Goal: Task Accomplishment & Management: Manage account settings

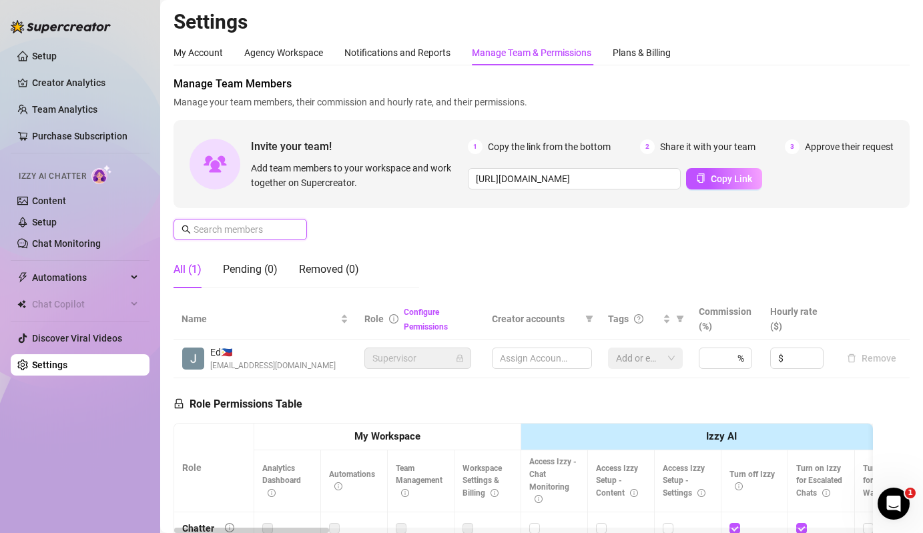
click at [245, 231] on input "text" at bounding box center [240, 229] width 95 height 15
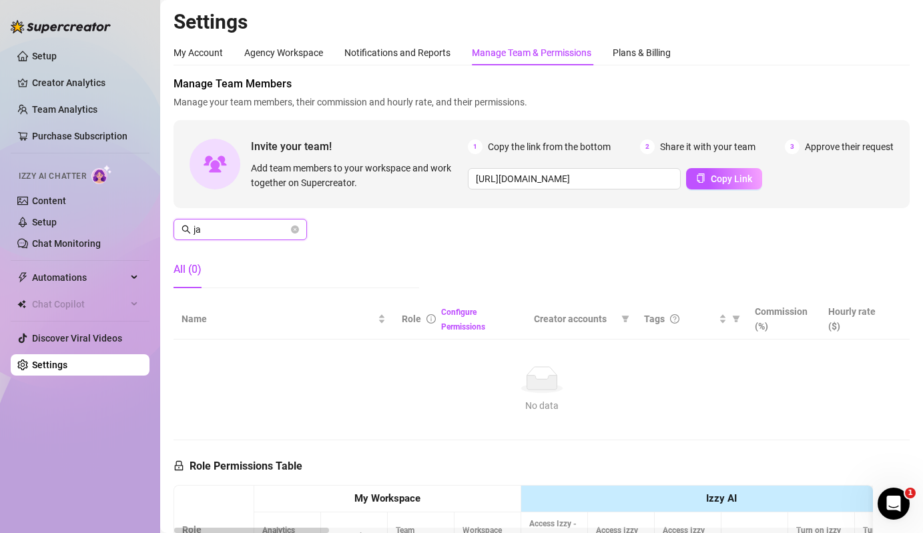
type input "j"
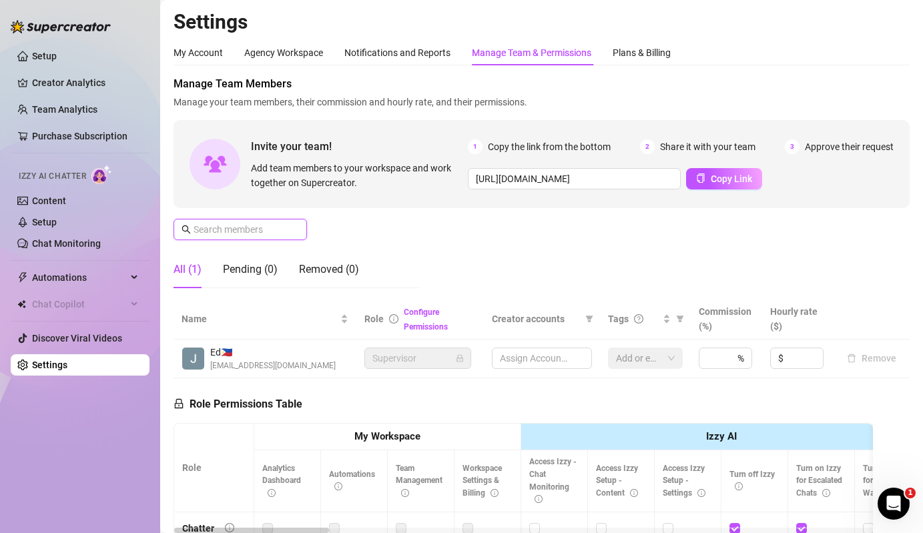
click at [245, 231] on input "text" at bounding box center [240, 229] width 95 height 15
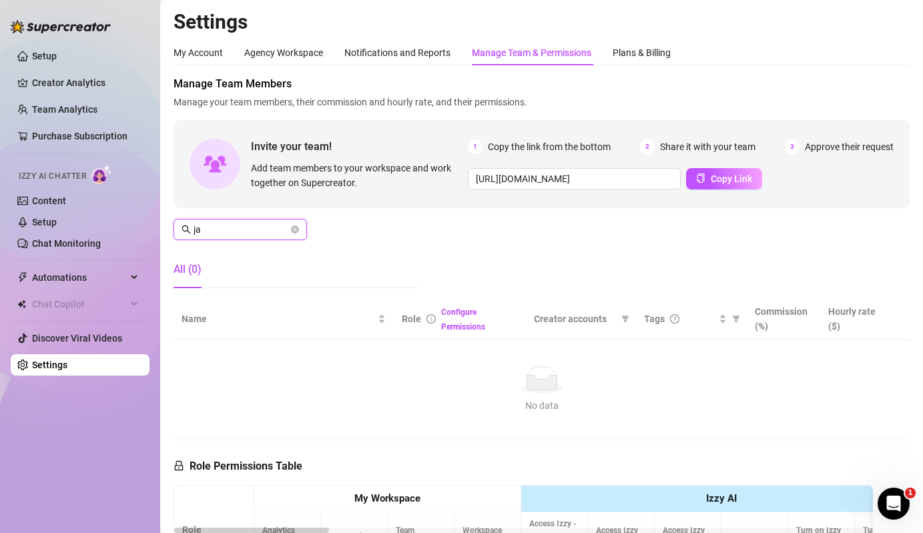
type input "j"
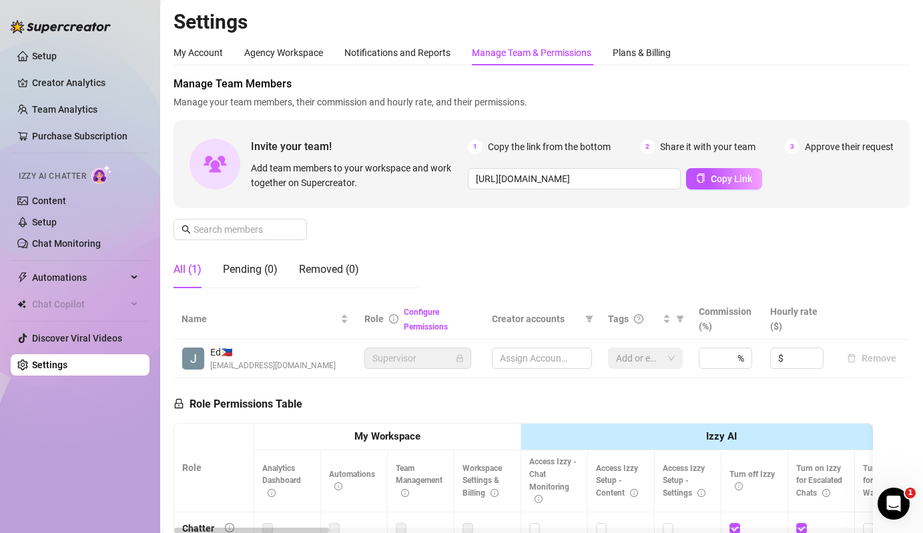
click at [241, 241] on div "Manage Team Members Manage your team members, their commission and hourly rate,…" at bounding box center [541, 187] width 736 height 223
click at [259, 237] on span at bounding box center [239, 229] width 133 height 21
type input "j"
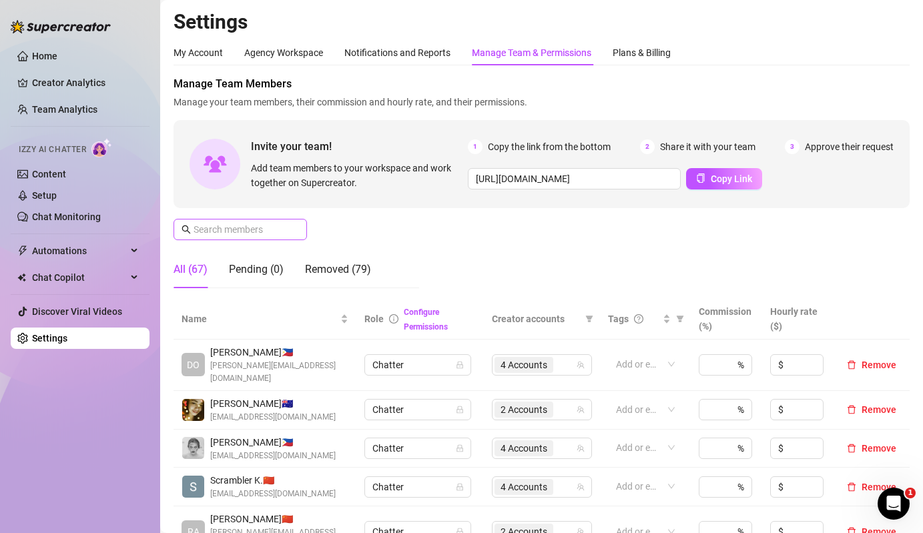
click at [295, 227] on span at bounding box center [295, 229] width 8 height 15
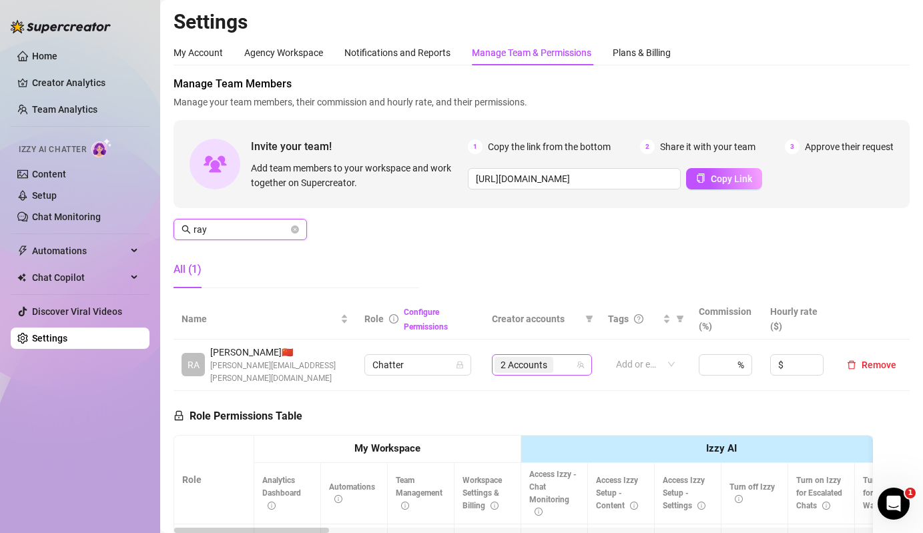
click at [546, 358] on span "2 Accounts" at bounding box center [523, 365] width 47 height 15
type input "ray"
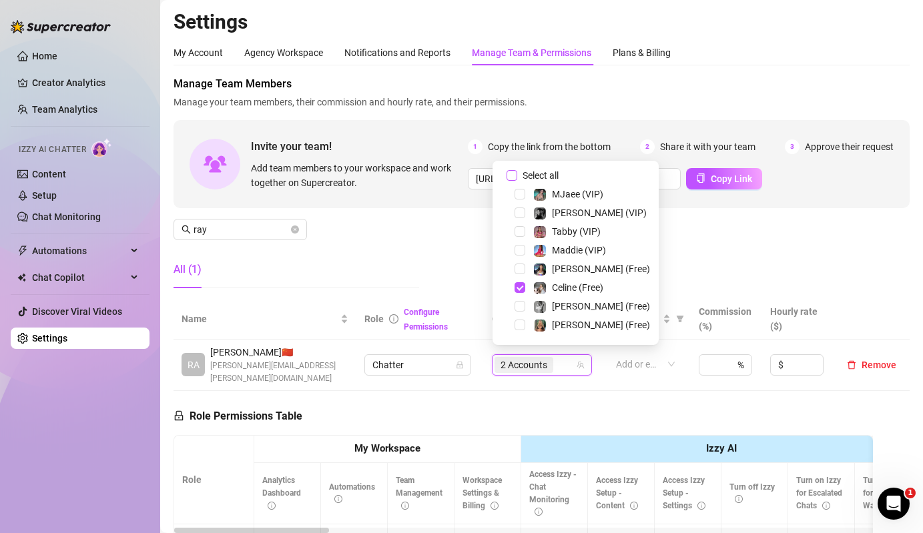
click at [544, 178] on span "Select all" at bounding box center [540, 175] width 47 height 15
click at [517, 178] on input "Select all" at bounding box center [511, 175] width 11 height 11
click at [544, 178] on span "Select all" at bounding box center [540, 175] width 47 height 15
click at [517, 178] on input "Select all" at bounding box center [511, 175] width 11 height 11
checkbox input "false"
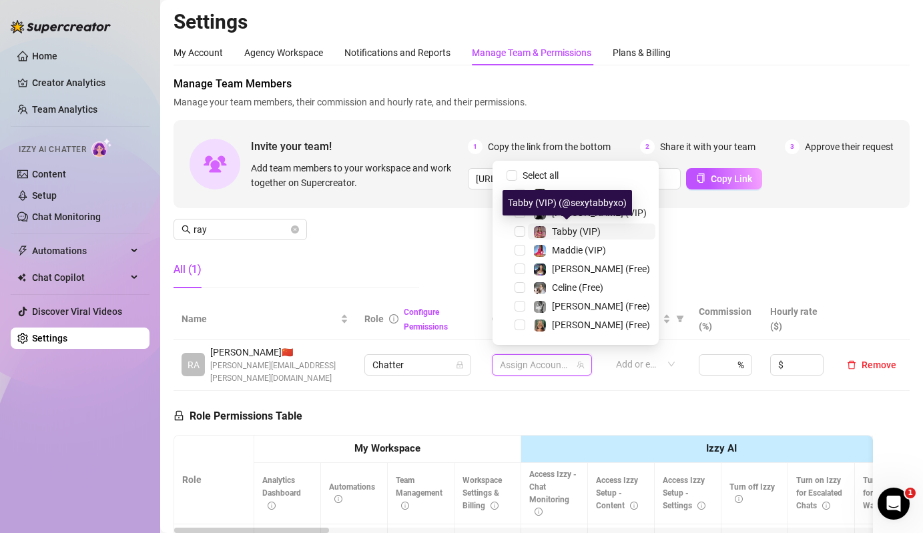
click at [564, 236] on span "Tabby (VIP)" at bounding box center [576, 231] width 49 height 11
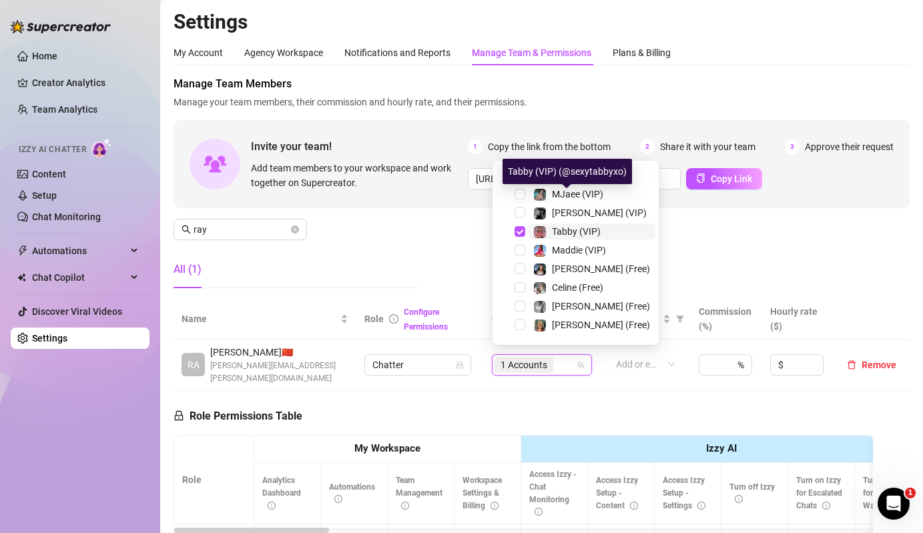
scroll to position [164, 0]
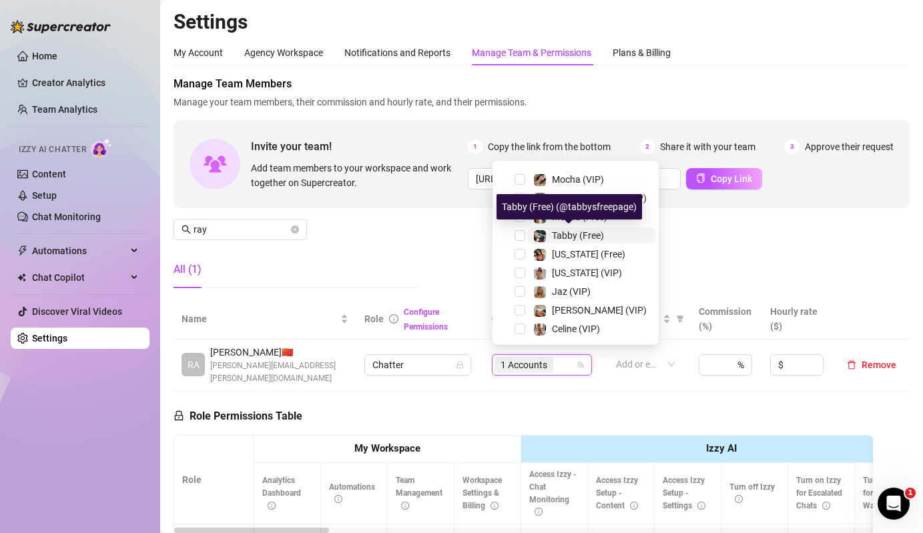
click at [564, 235] on span "Tabby (Free)" at bounding box center [578, 235] width 52 height 11
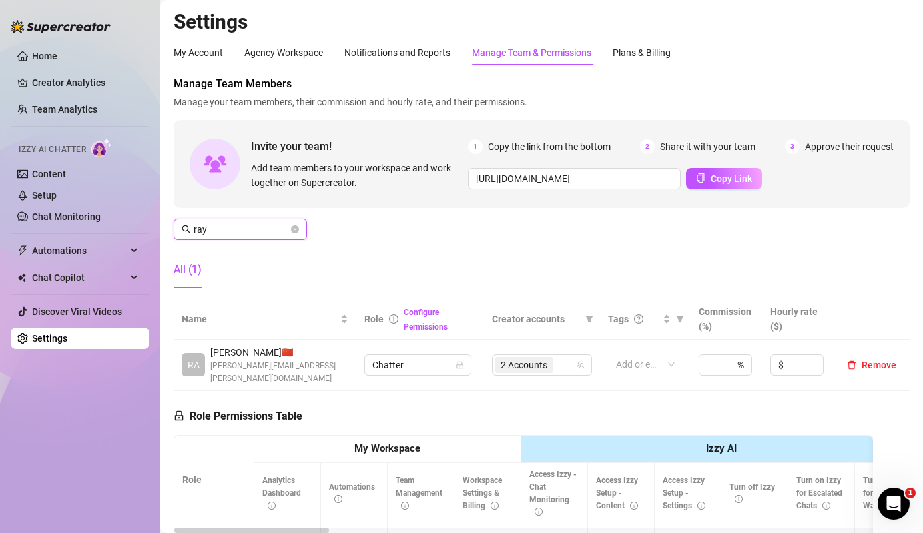
click at [274, 233] on input "ray" at bounding box center [240, 229] width 95 height 15
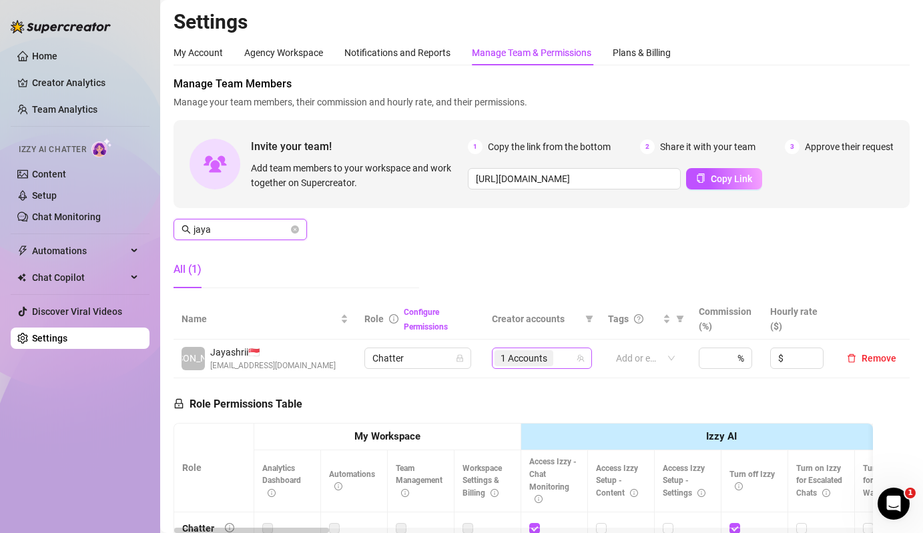
click at [552, 356] on span "1 Accounts" at bounding box center [523, 358] width 59 height 16
type input "jaya"
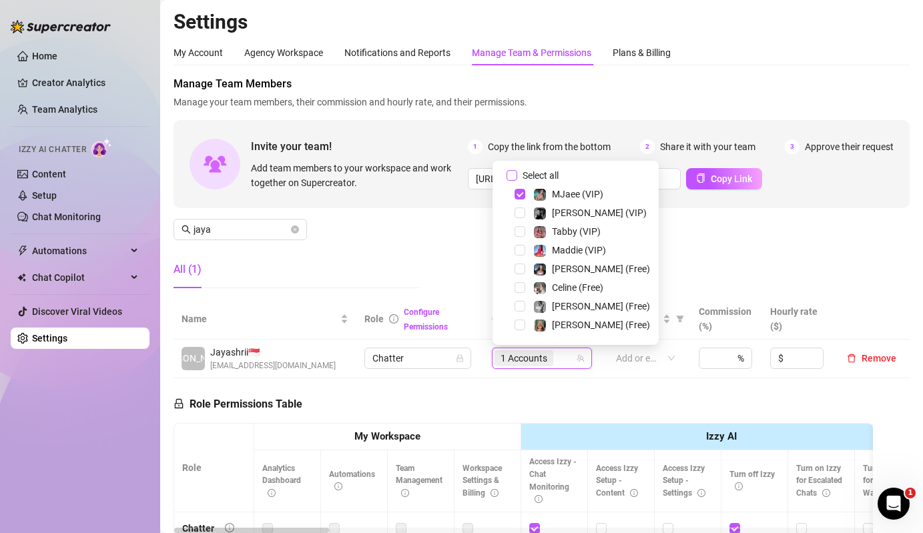
click at [512, 169] on label "Select all" at bounding box center [534, 175] width 57 height 15
click at [512, 170] on input "Select all" at bounding box center [511, 175] width 11 height 11
click at [512, 169] on label "Select all" at bounding box center [534, 175] width 57 height 15
click at [512, 170] on input "Select all" at bounding box center [511, 175] width 11 height 11
checkbox input "false"
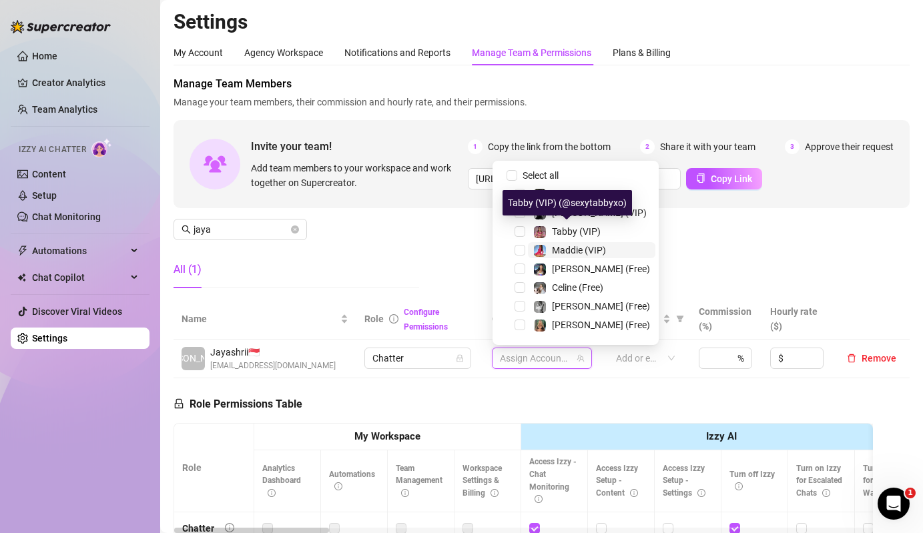
click at [550, 245] on div "Maddie (VIP)" at bounding box center [569, 250] width 73 height 16
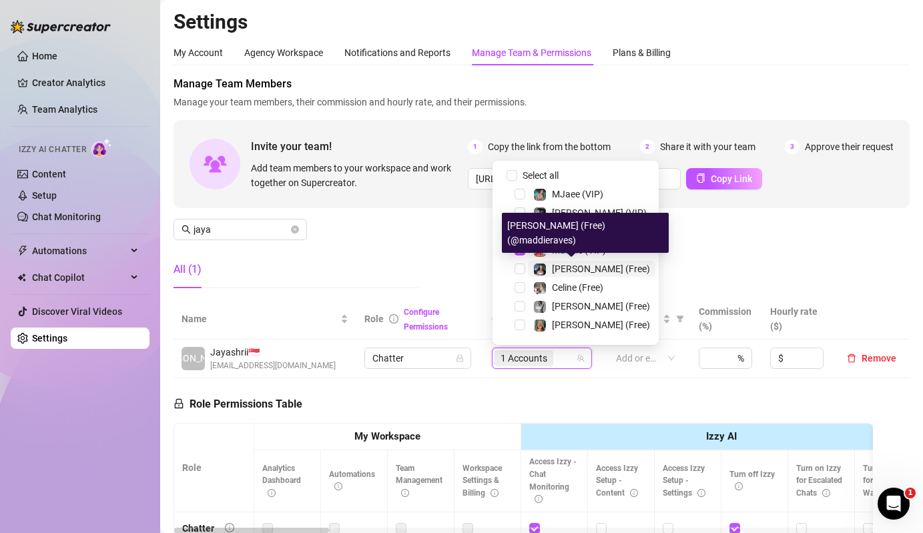
click at [575, 269] on span "[PERSON_NAME] (Free)" at bounding box center [601, 268] width 98 height 11
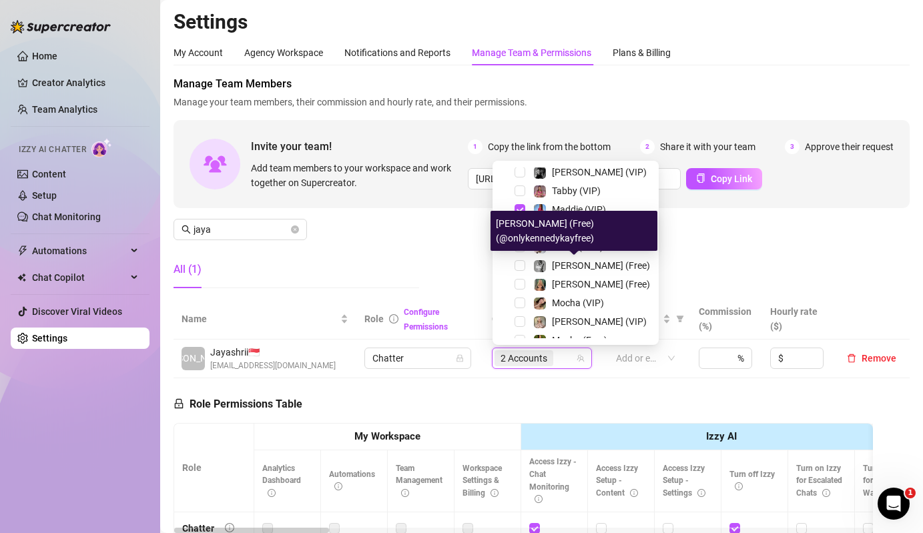
scroll to position [41, 0]
click at [570, 278] on span "[PERSON_NAME] (Free)" at bounding box center [601, 283] width 98 height 11
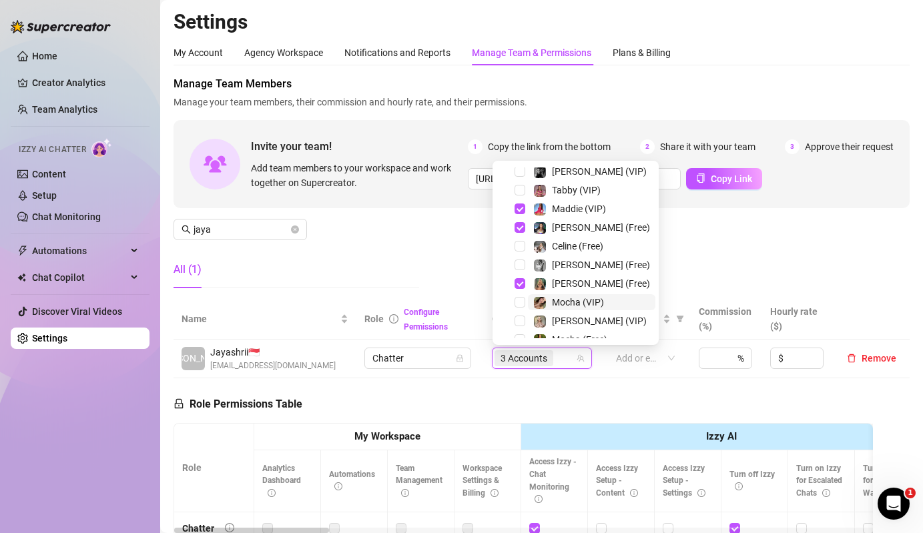
click at [572, 300] on span "Mocha (VIP)" at bounding box center [578, 302] width 52 height 11
click at [575, 322] on span "[PERSON_NAME] (VIP)" at bounding box center [599, 321] width 95 height 11
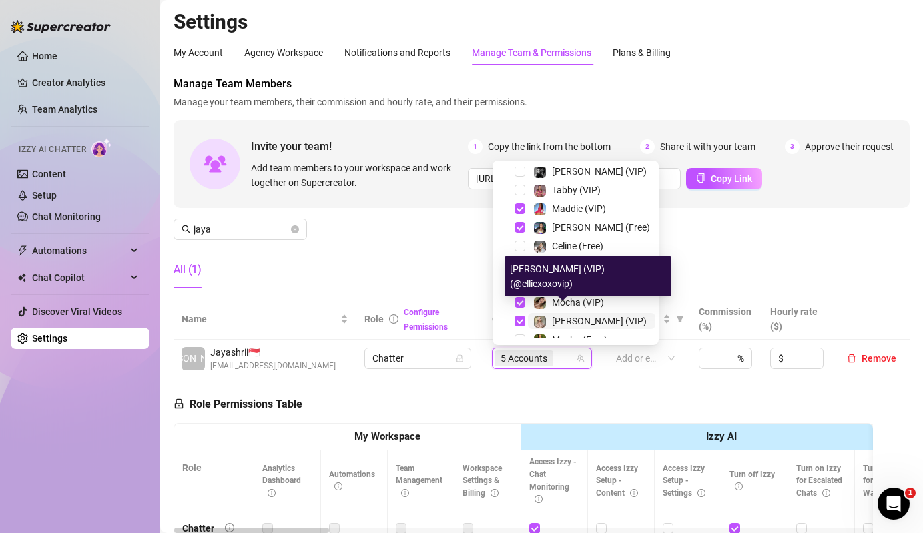
scroll to position [55, 0]
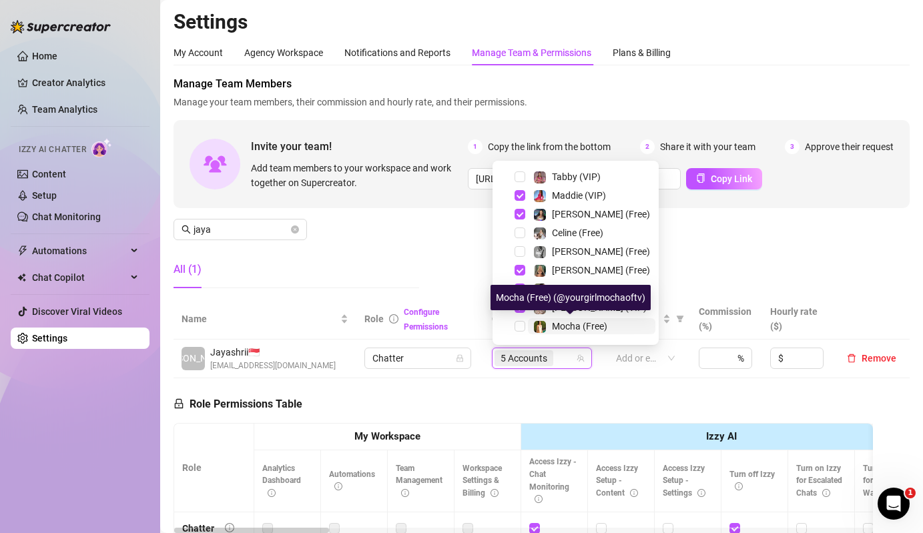
click at [570, 322] on span "Mocha (Free)" at bounding box center [579, 326] width 55 height 11
click at [423, 261] on div "Manage Team Members Manage your team members, their commission and hourly rate,…" at bounding box center [541, 187] width 736 height 223
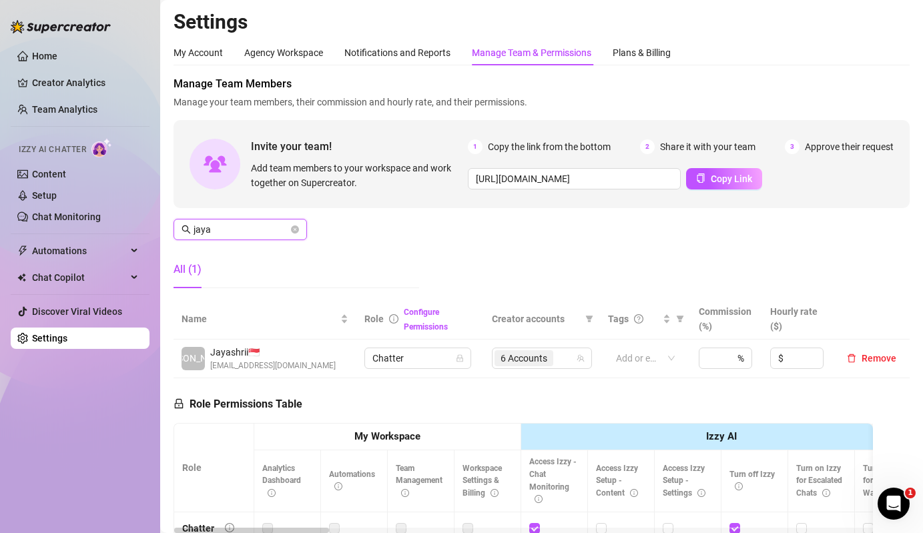
click at [269, 231] on input "jaya" at bounding box center [240, 229] width 95 height 15
click at [555, 359] on div "4 Accounts" at bounding box center [524, 358] width 61 height 19
type input "dolly"
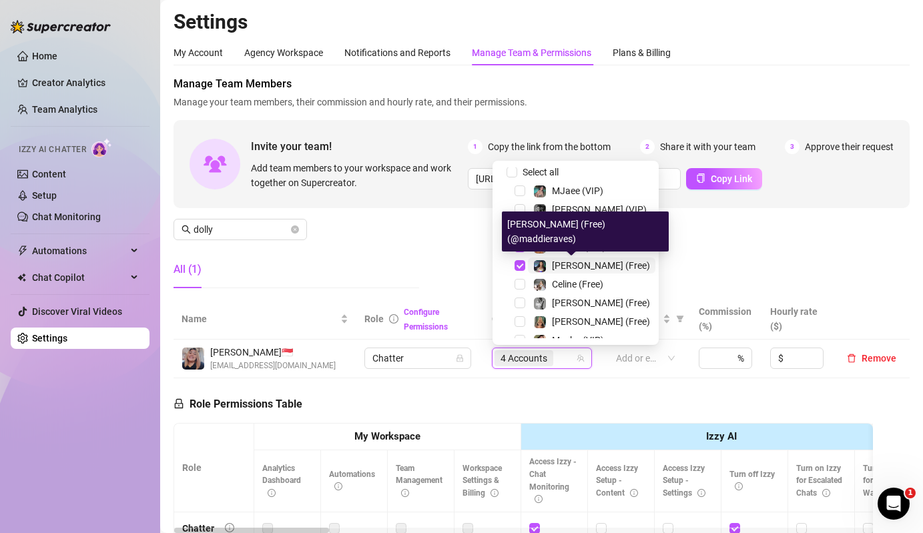
scroll to position [0, 0]
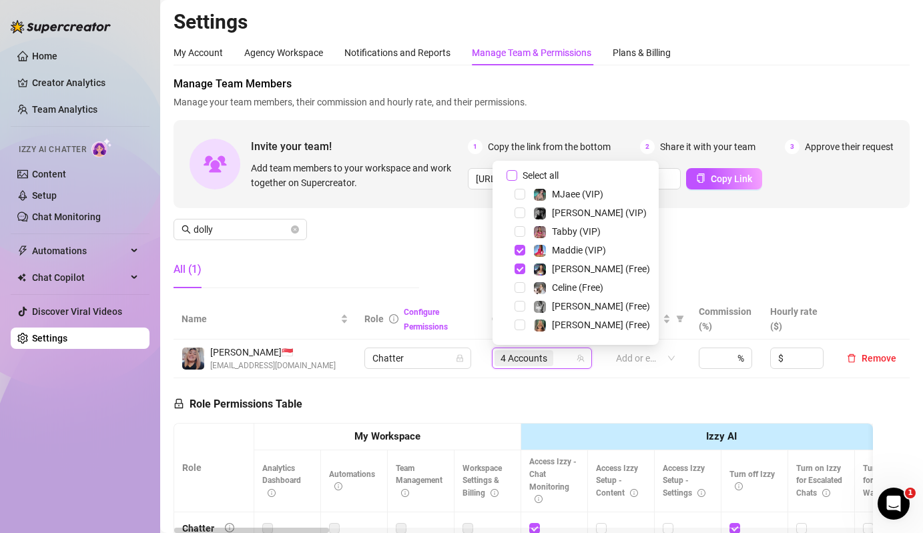
click at [552, 175] on span "Select all" at bounding box center [540, 175] width 47 height 15
click at [517, 175] on input "Select all" at bounding box center [511, 175] width 11 height 11
click at [552, 175] on span "Select all" at bounding box center [540, 175] width 47 height 15
click at [517, 175] on input "Select all" at bounding box center [511, 175] width 11 height 11
checkbox input "false"
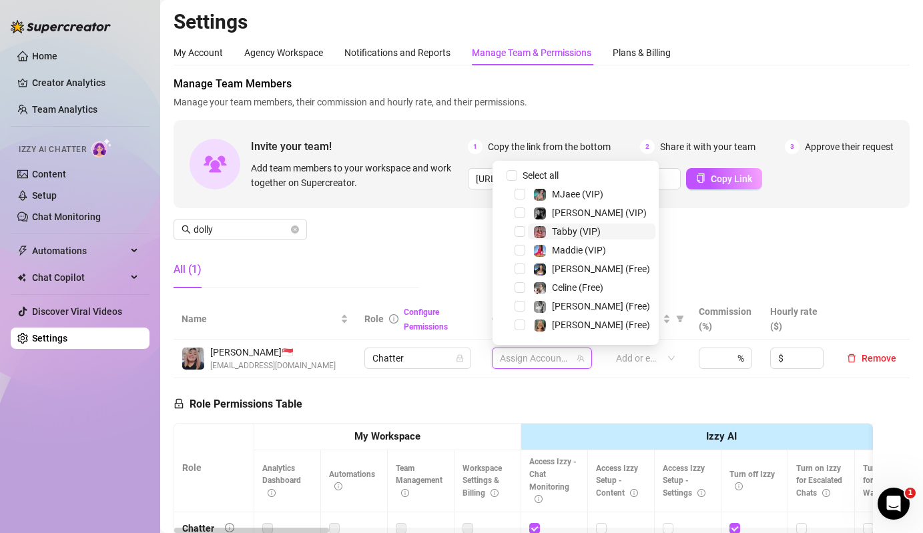
click at [567, 228] on span "Tabby (VIP)" at bounding box center [576, 231] width 49 height 11
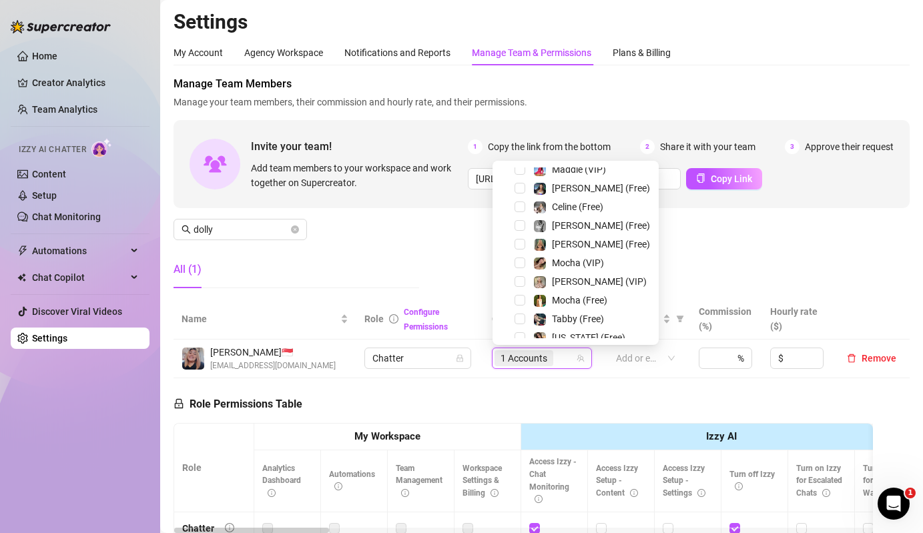
scroll to position [84, 0]
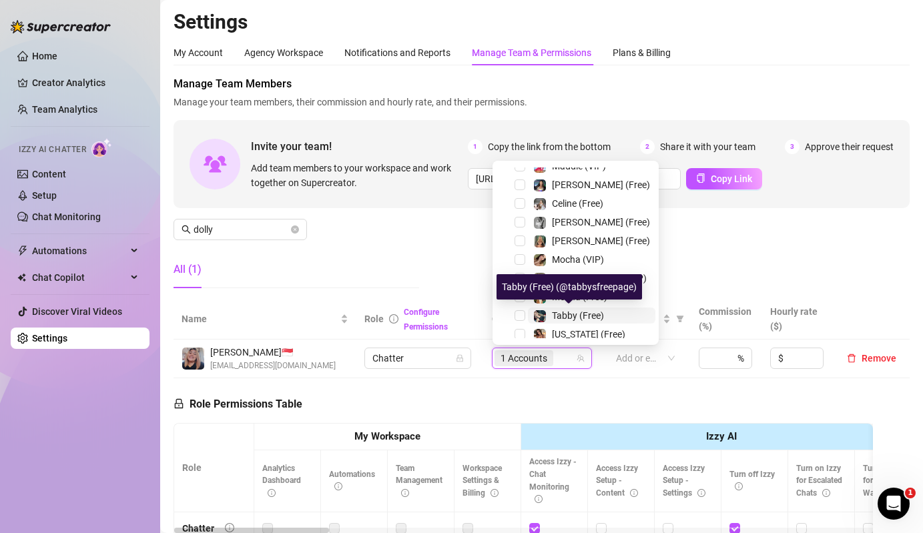
click at [563, 316] on span "Tabby (Free)" at bounding box center [578, 315] width 52 height 11
click at [566, 336] on span "[US_STATE] (Free)" at bounding box center [588, 334] width 73 height 11
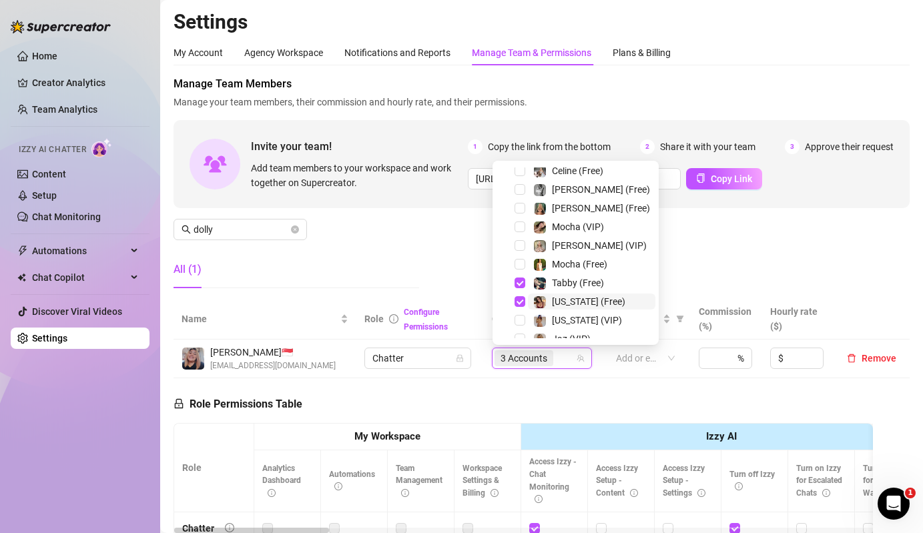
scroll to position [121, 0]
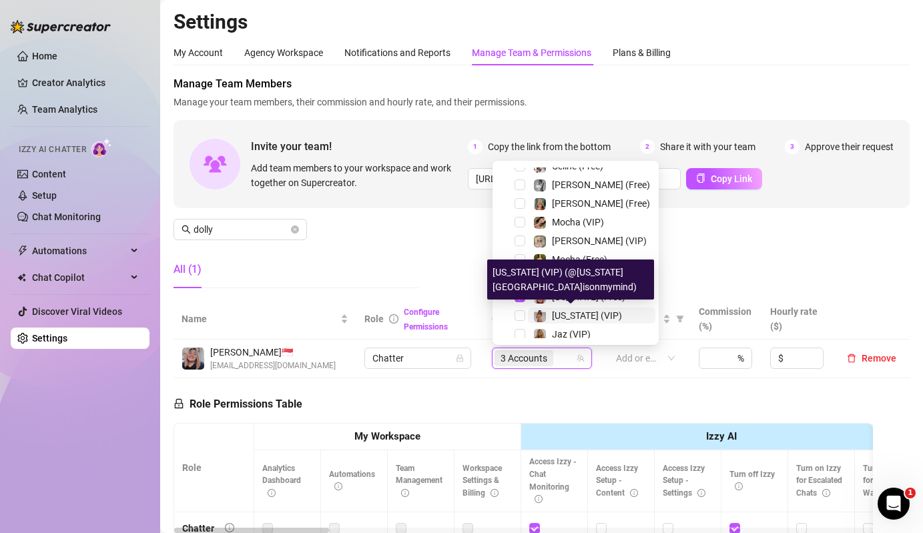
click at [554, 314] on span "[US_STATE] (VIP)" at bounding box center [587, 315] width 70 height 11
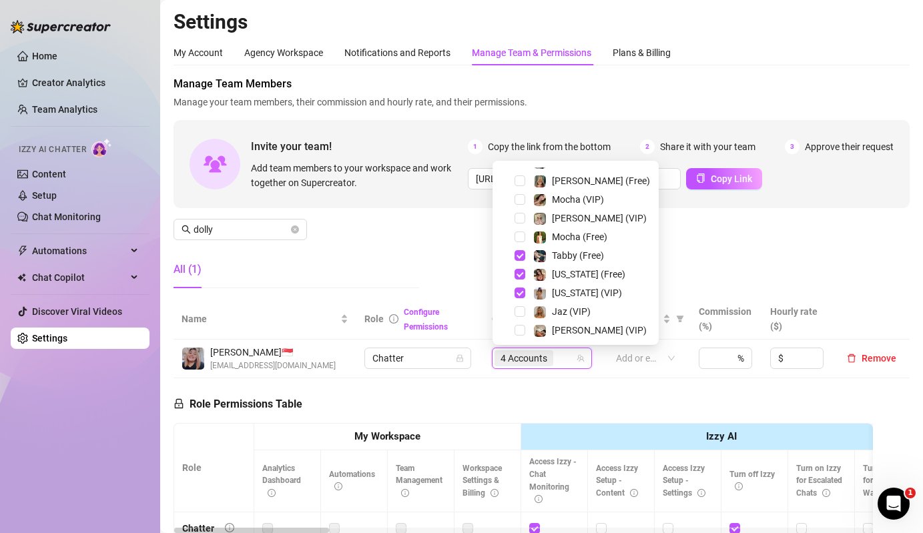
click at [411, 254] on div "All (1)" at bounding box center [295, 269] width 245 height 37
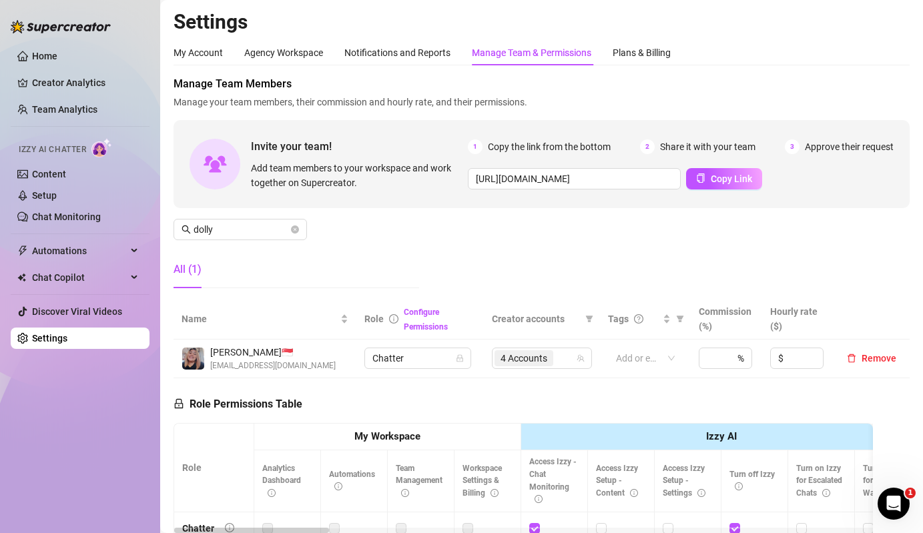
scroll to position [197, 0]
